Goal: Information Seeking & Learning: Compare options

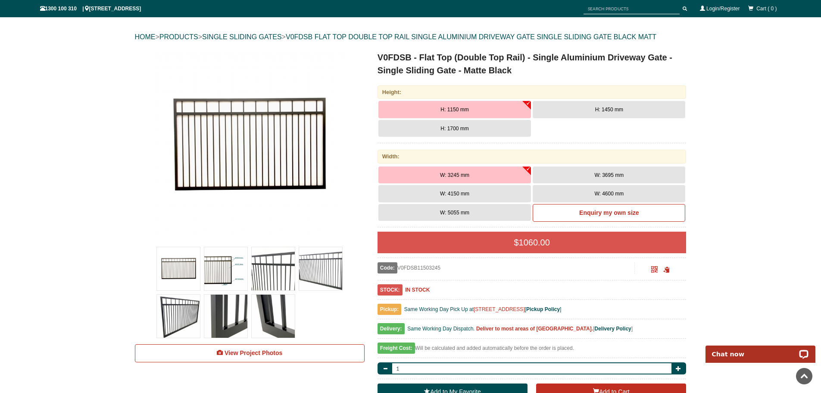
scroll to position [65, 0]
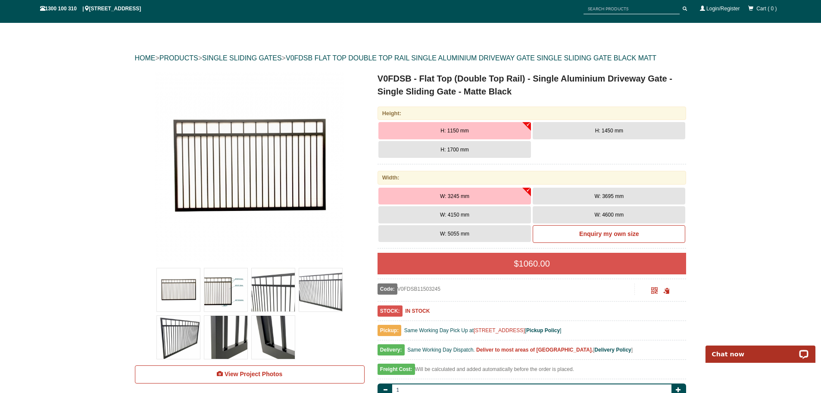
click at [488, 216] on button "W: 4150 mm" at bounding box center [454, 214] width 153 height 17
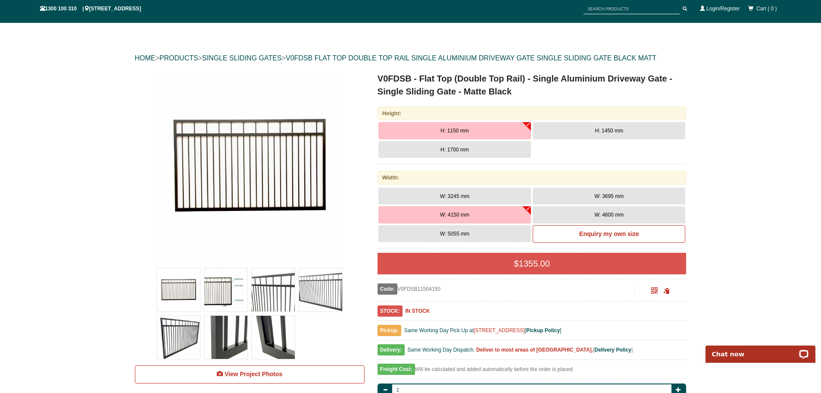
click at [579, 125] on button "H: 1450 mm" at bounding box center [609, 130] width 153 height 17
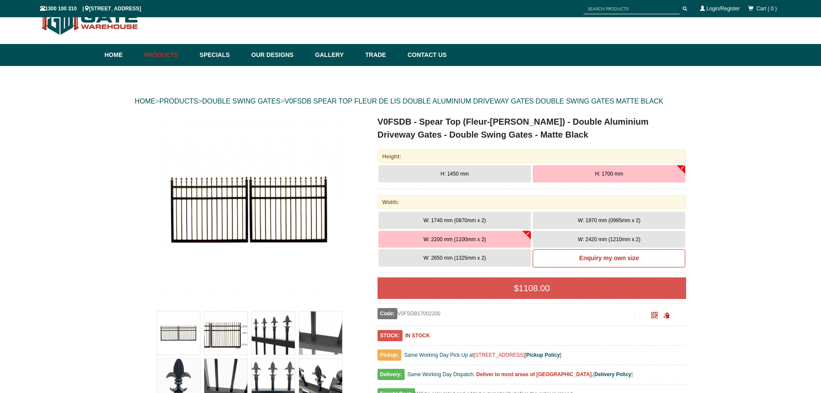
click at [481, 180] on button "H: 1450 mm" at bounding box center [454, 173] width 153 height 17
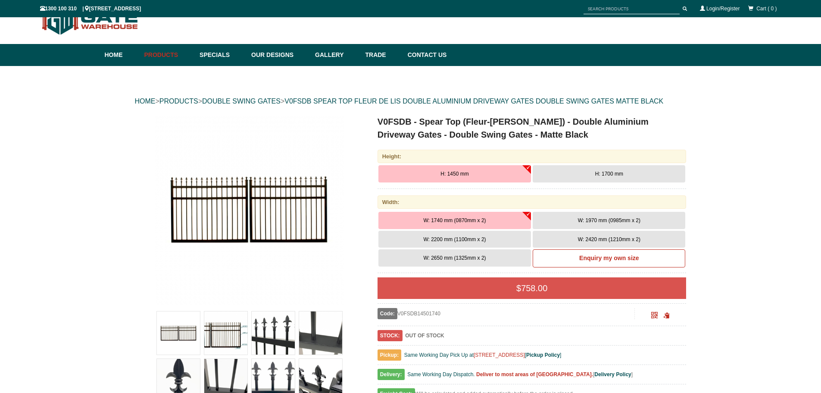
click at [461, 217] on span "W: 1740 mm (0870mm x 2)" at bounding box center [454, 220] width 62 height 6
click at [589, 218] on span "W: 1970 mm (0985mm x 2)" at bounding box center [609, 220] width 62 height 6
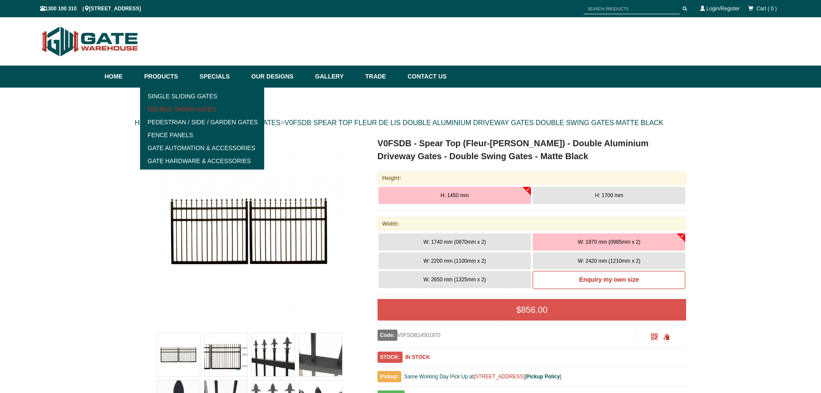
click at [200, 109] on link "Double Swing Gates" at bounding box center [202, 109] width 119 height 13
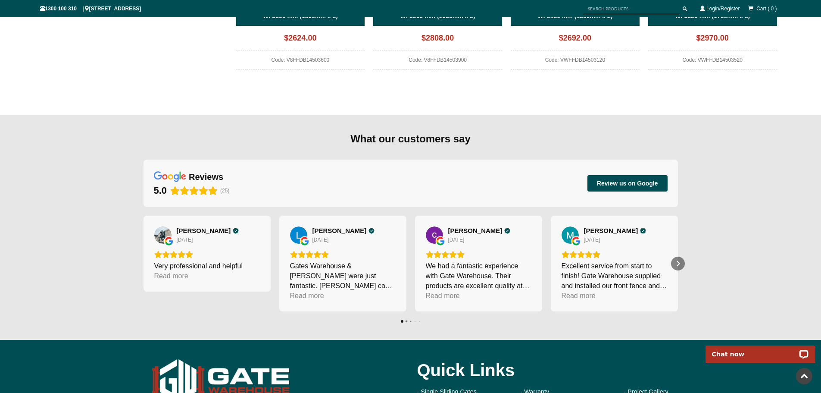
scroll to position [1012, 0]
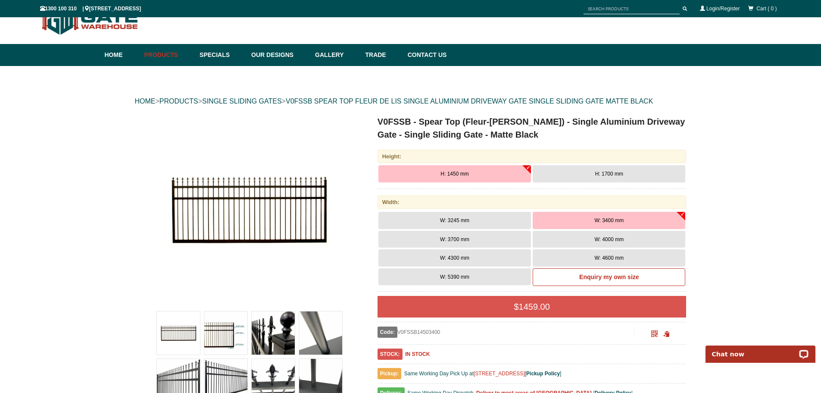
scroll to position [22, 0]
click at [475, 172] on button "H: 1450 mm" at bounding box center [454, 173] width 153 height 17
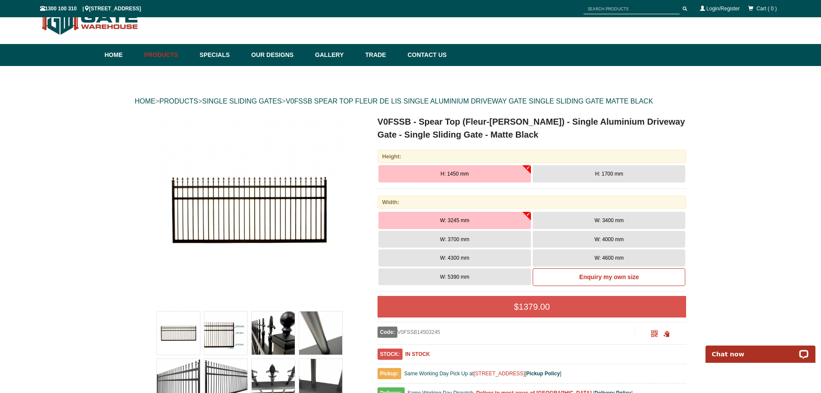
click at [628, 244] on button "W: 4000 mm" at bounding box center [609, 239] width 153 height 17
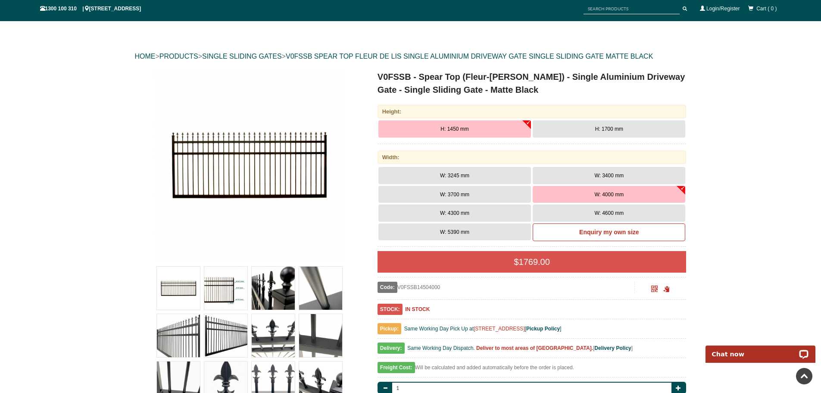
scroll to position [65, 0]
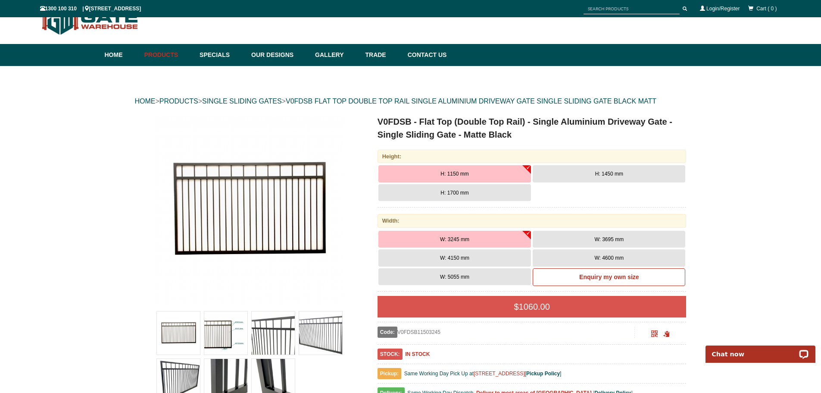
click at [611, 176] on span "H: 1450 mm" at bounding box center [609, 174] width 28 height 6
